Goal: Task Accomplishment & Management: Manage account settings

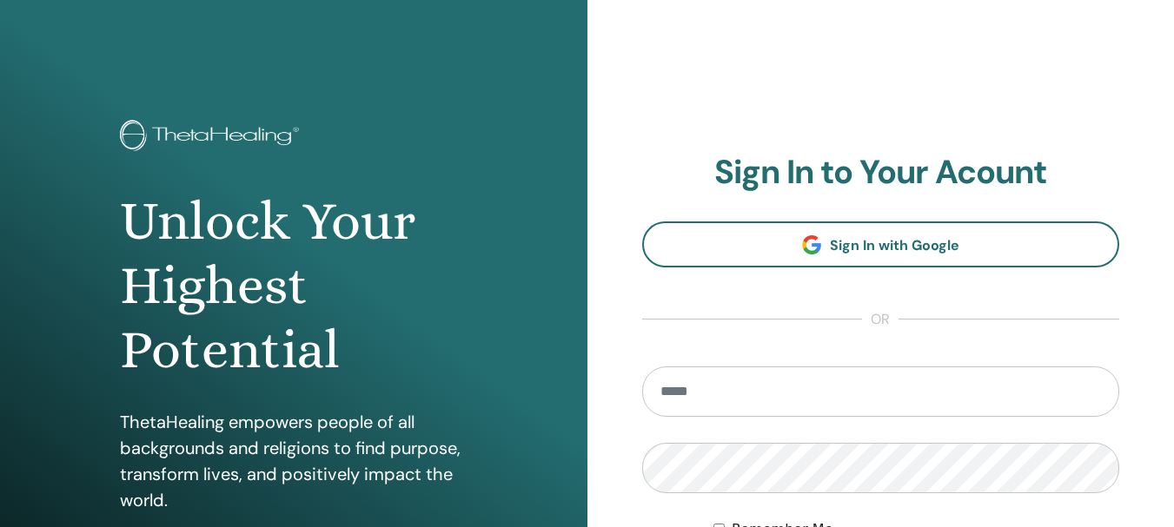
type input "**********"
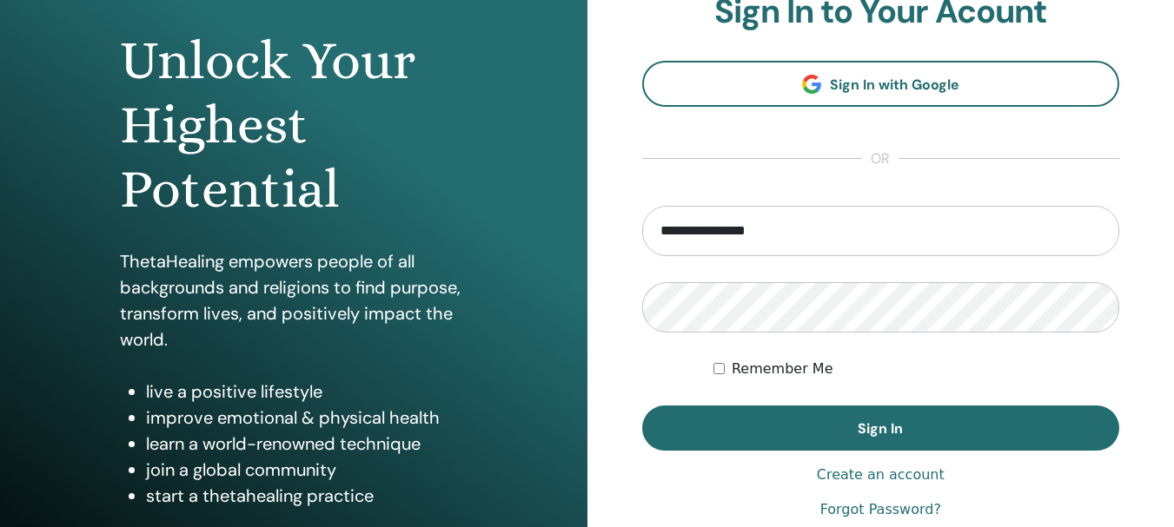
scroll to position [202, 0]
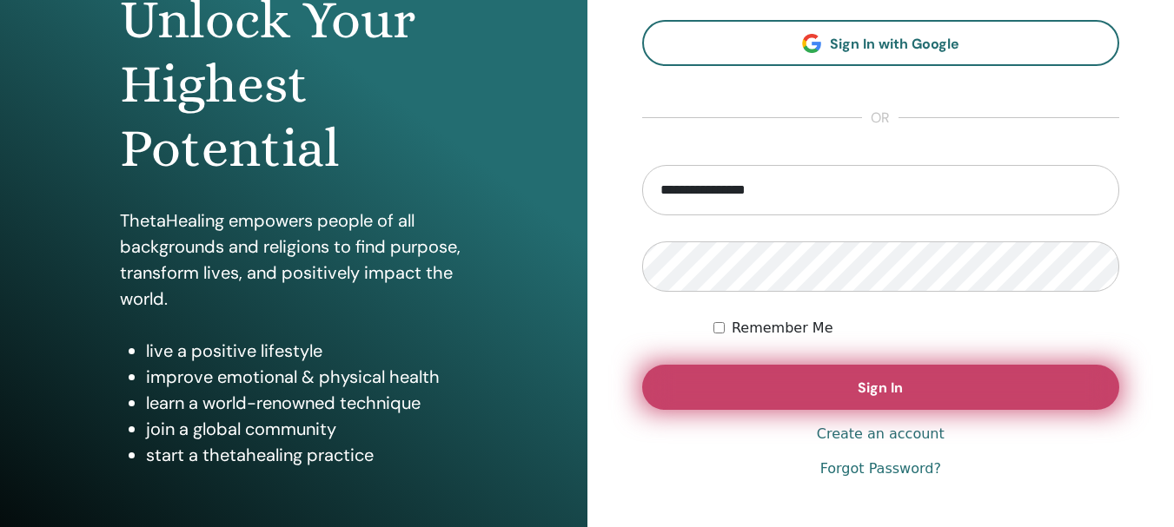
click at [953, 379] on button "Sign In" at bounding box center [881, 387] width 478 height 45
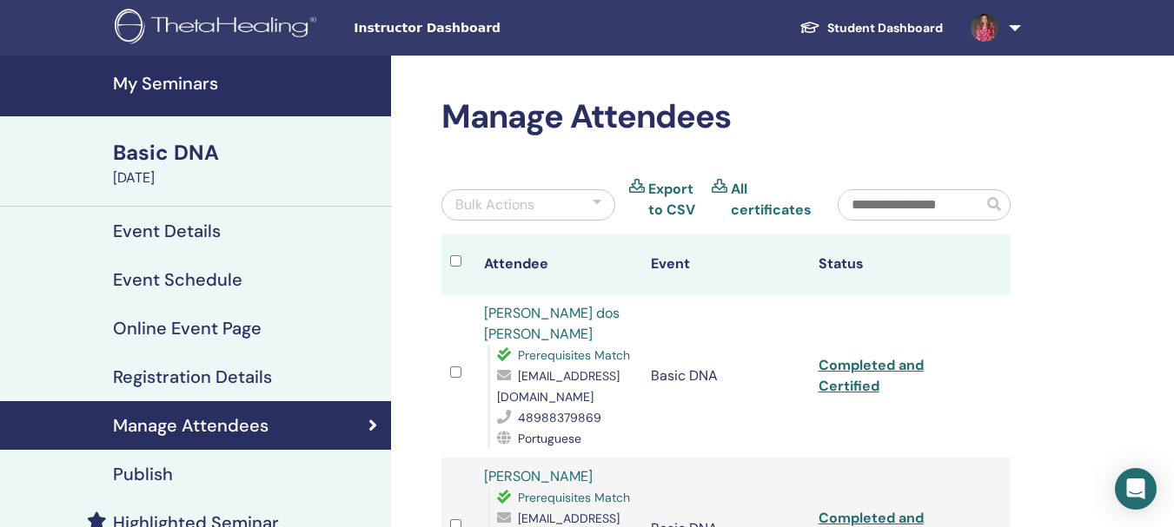
click at [179, 90] on h4 "My Seminars" at bounding box center [247, 83] width 268 height 21
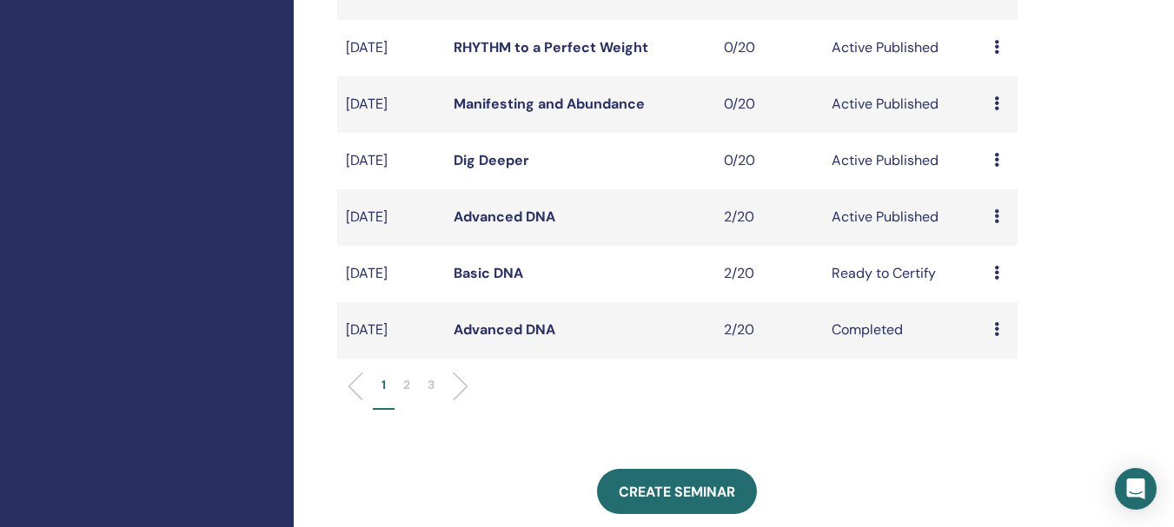
scroll to position [529, 0]
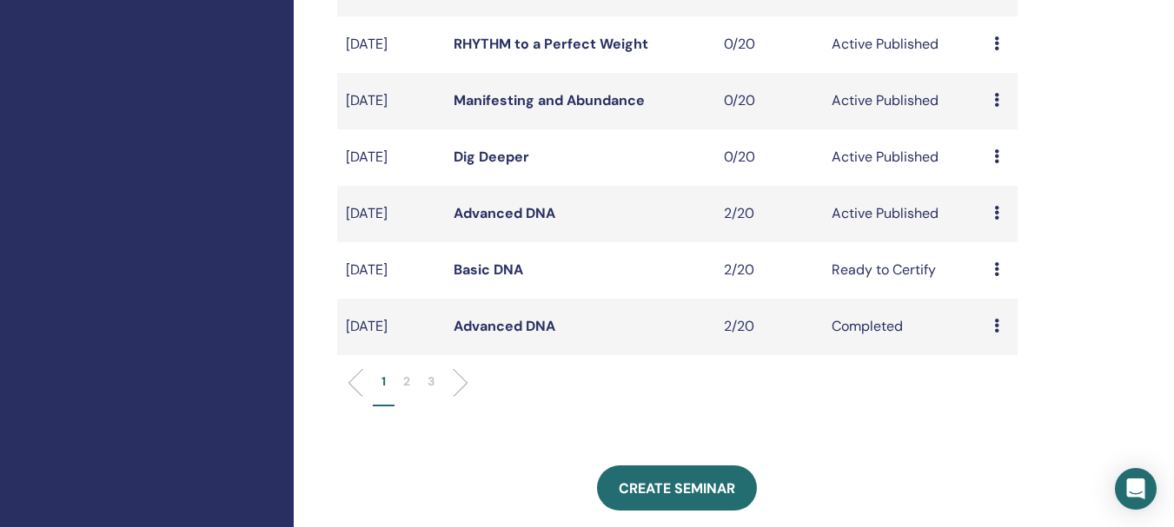
click at [511, 222] on link "Advanced DNA" at bounding box center [504, 213] width 102 height 18
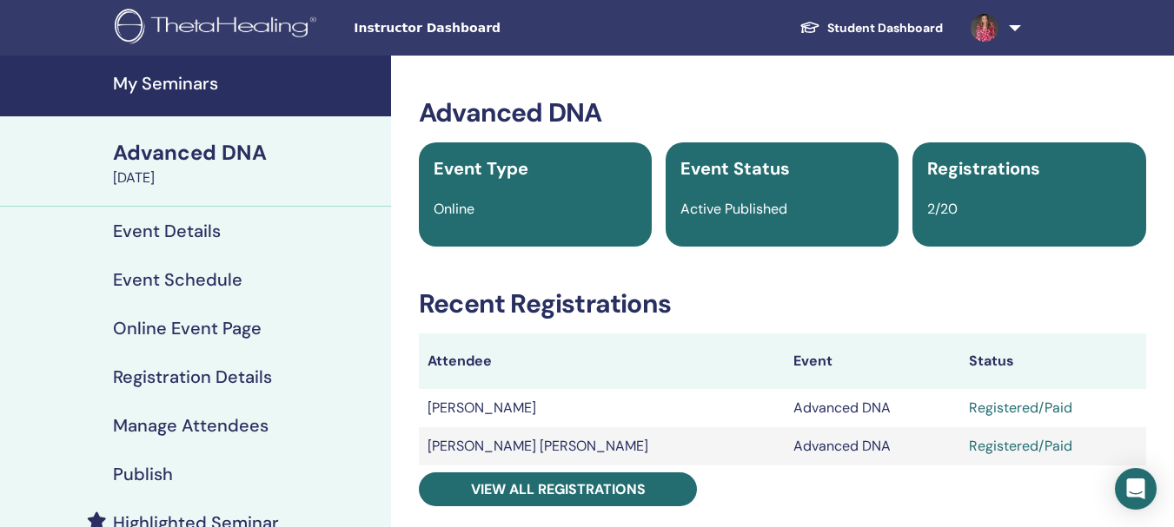
click at [242, 371] on h4 "Registration Details" at bounding box center [192, 377] width 159 height 21
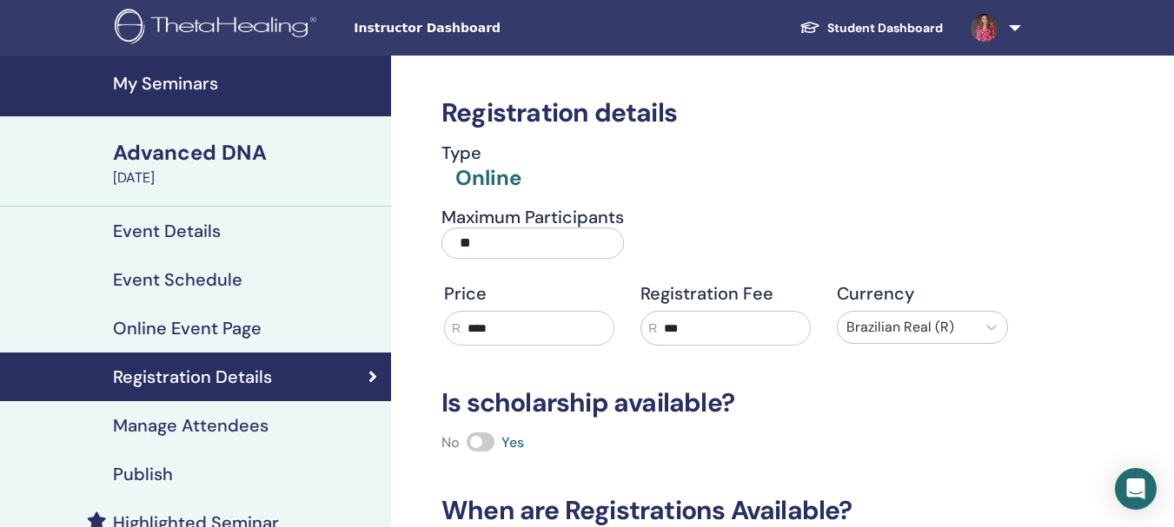
click at [224, 288] on h4 "Event Schedule" at bounding box center [177, 279] width 129 height 21
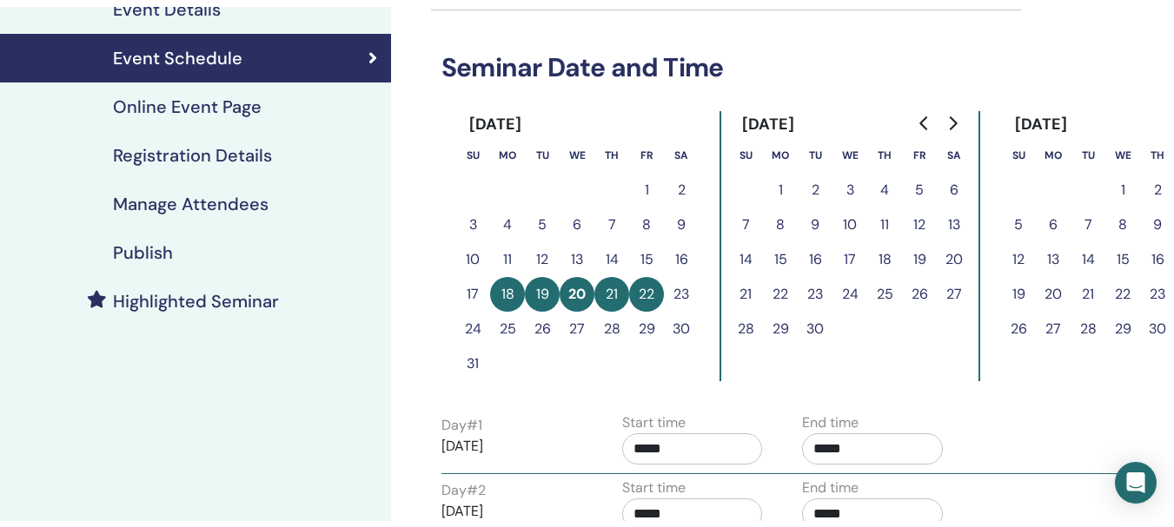
scroll to position [217, 0]
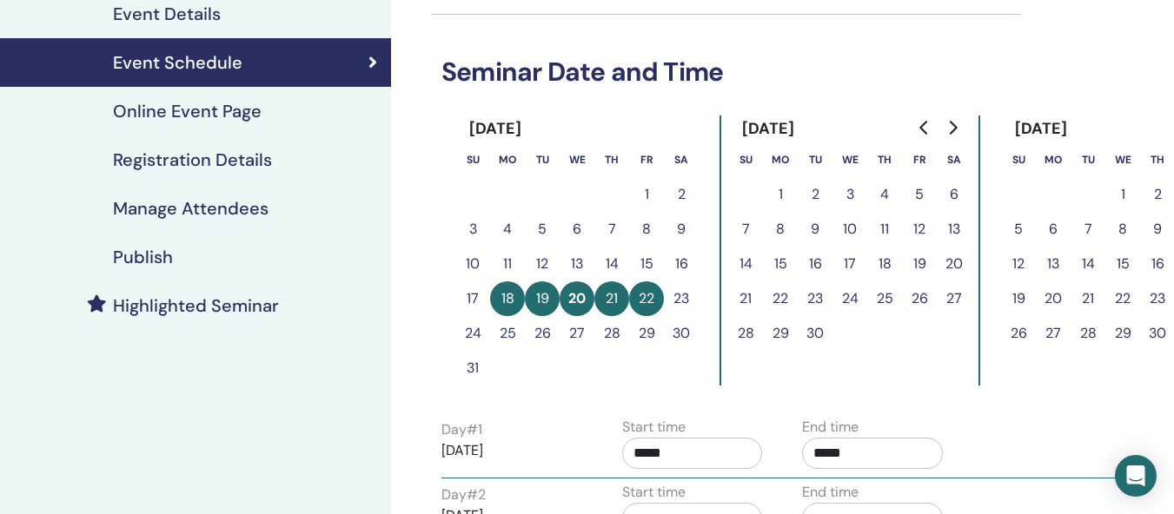
click at [254, 162] on h4 "Registration Details" at bounding box center [192, 159] width 159 height 21
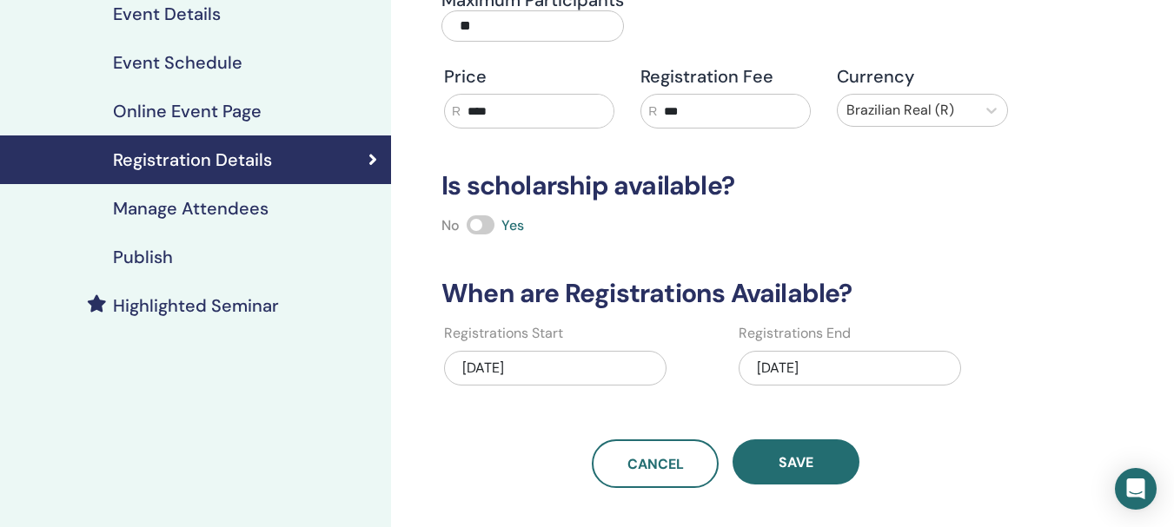
click at [852, 366] on div "[DATE]" at bounding box center [849, 368] width 222 height 35
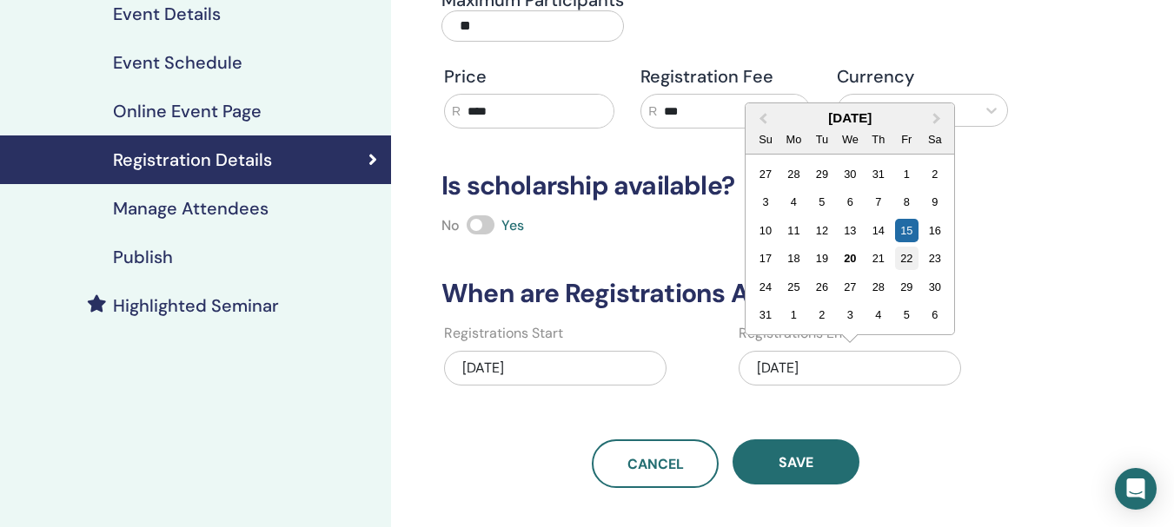
click at [904, 261] on div "22" at bounding box center [906, 258] width 23 height 23
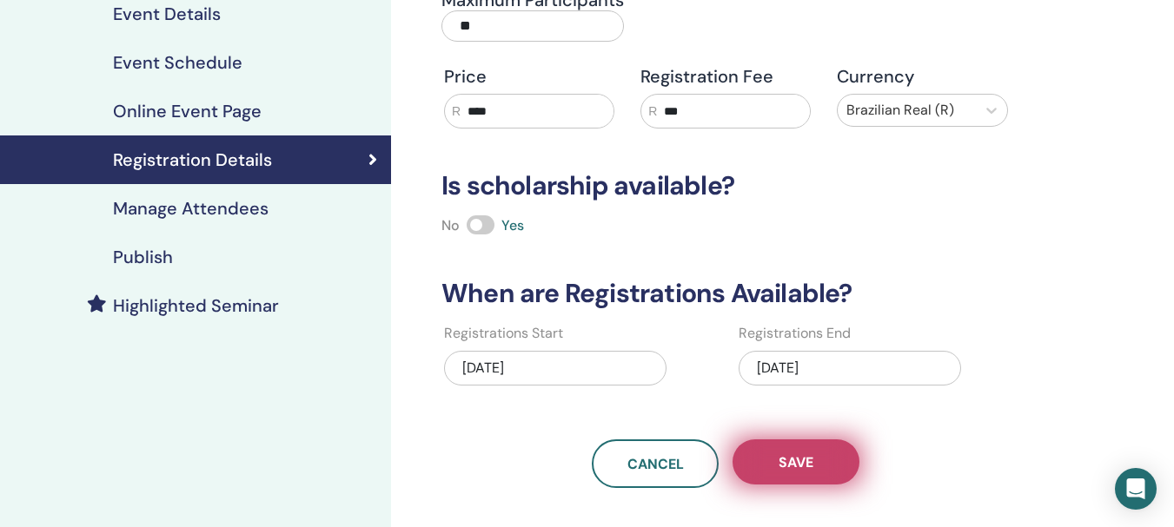
click at [826, 454] on button "Save" at bounding box center [795, 462] width 127 height 45
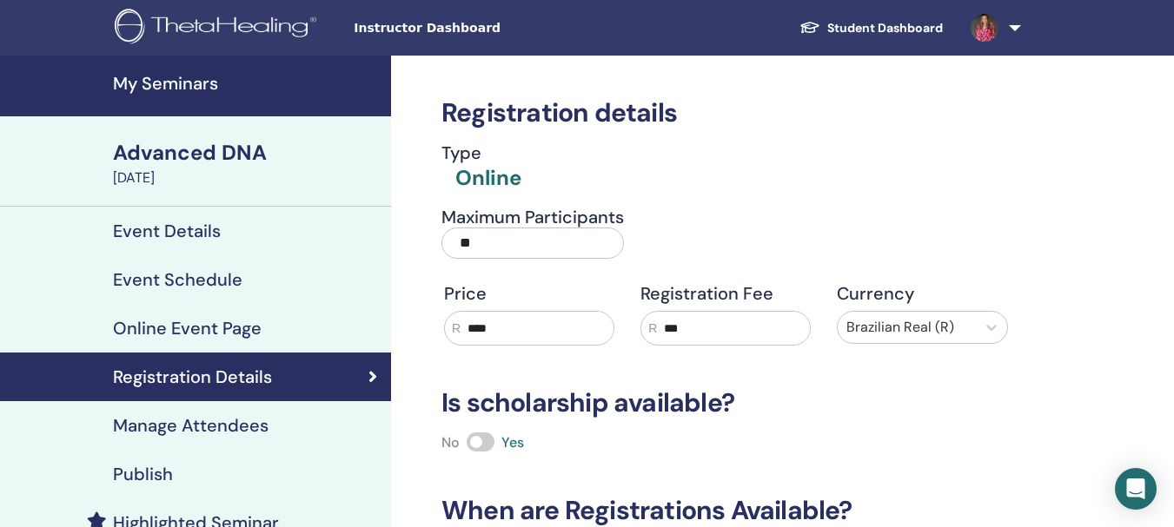
click at [210, 281] on h4 "Event Schedule" at bounding box center [177, 279] width 129 height 21
